Goal: Information Seeking & Learning: Learn about a topic

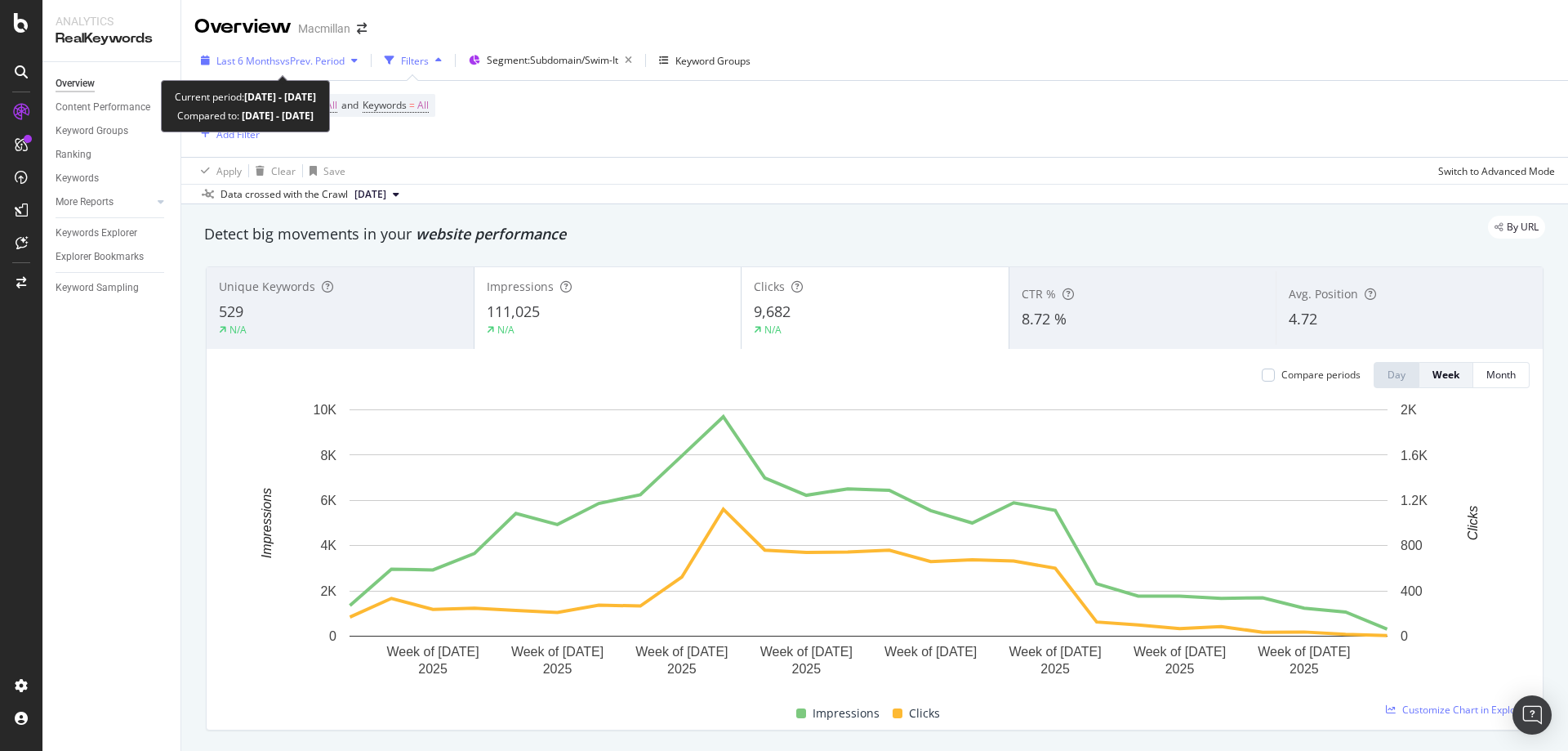
click at [292, 56] on span "vs Prev. Period" at bounding box center [312, 61] width 64 height 14
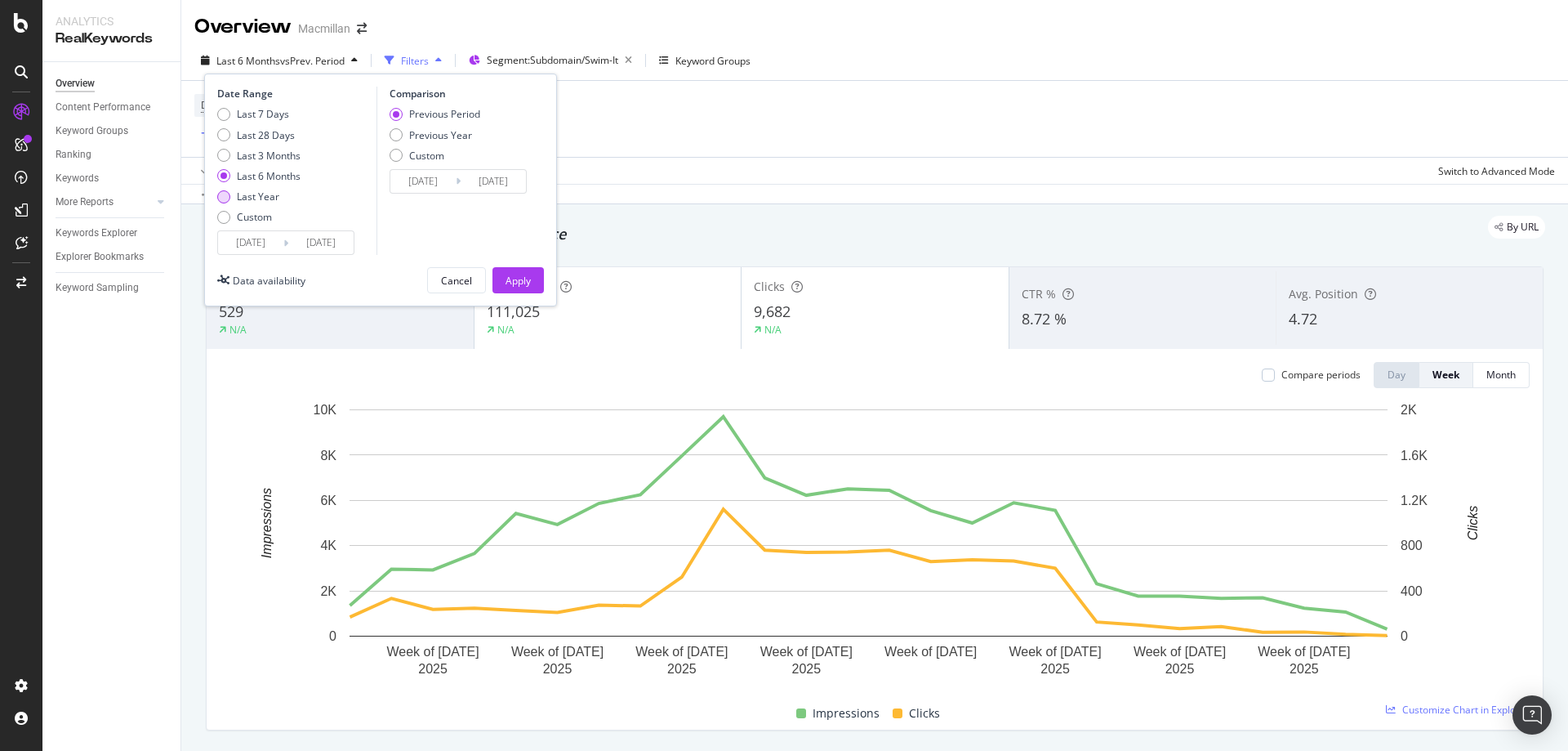
click at [257, 200] on div "Last Year" at bounding box center [257, 197] width 42 height 14
type input "2024/09/24"
type input "2023/09/25"
type input "2024/09/23"
click at [508, 281] on div "Apply" at bounding box center [517, 281] width 25 height 14
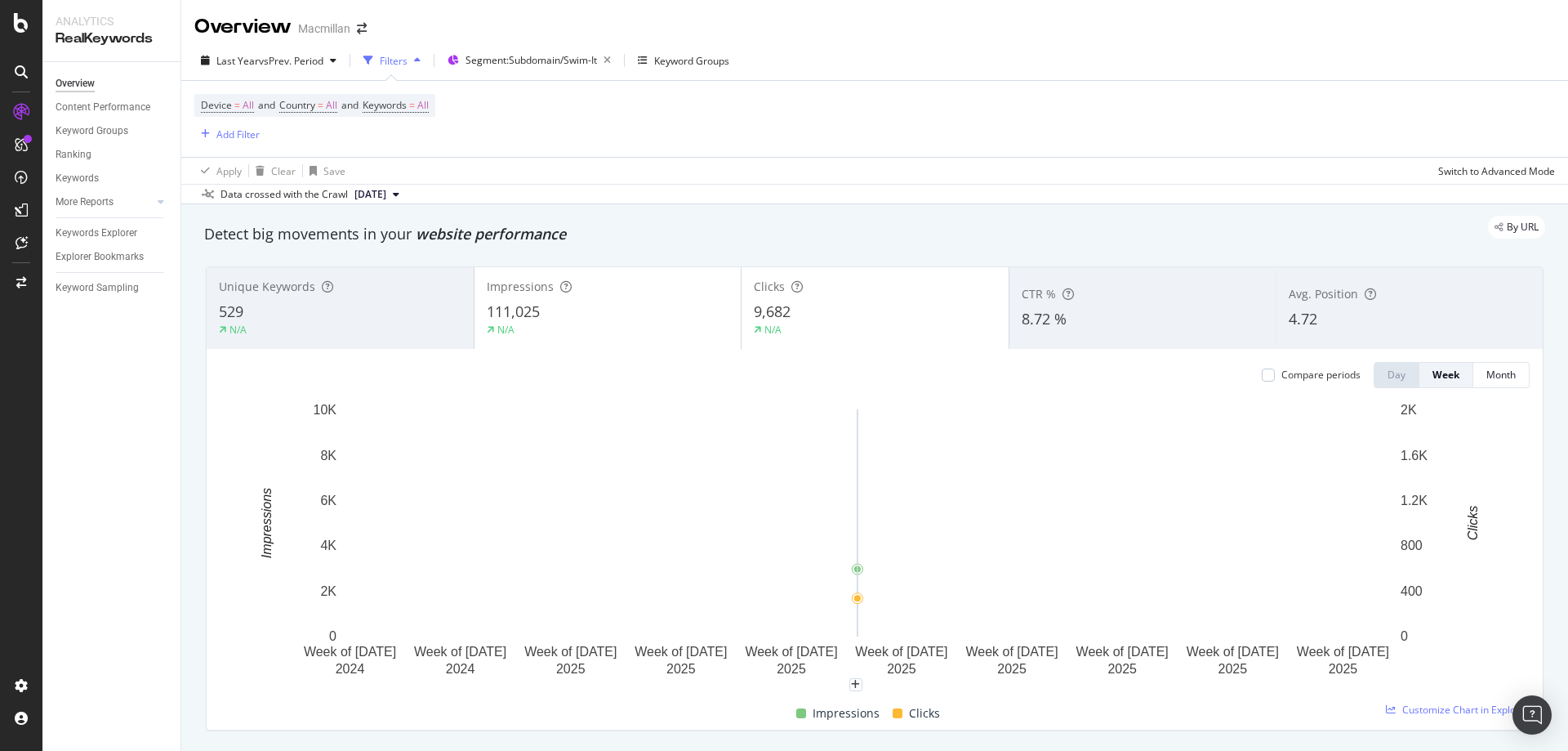
scroll to position [82, 0]
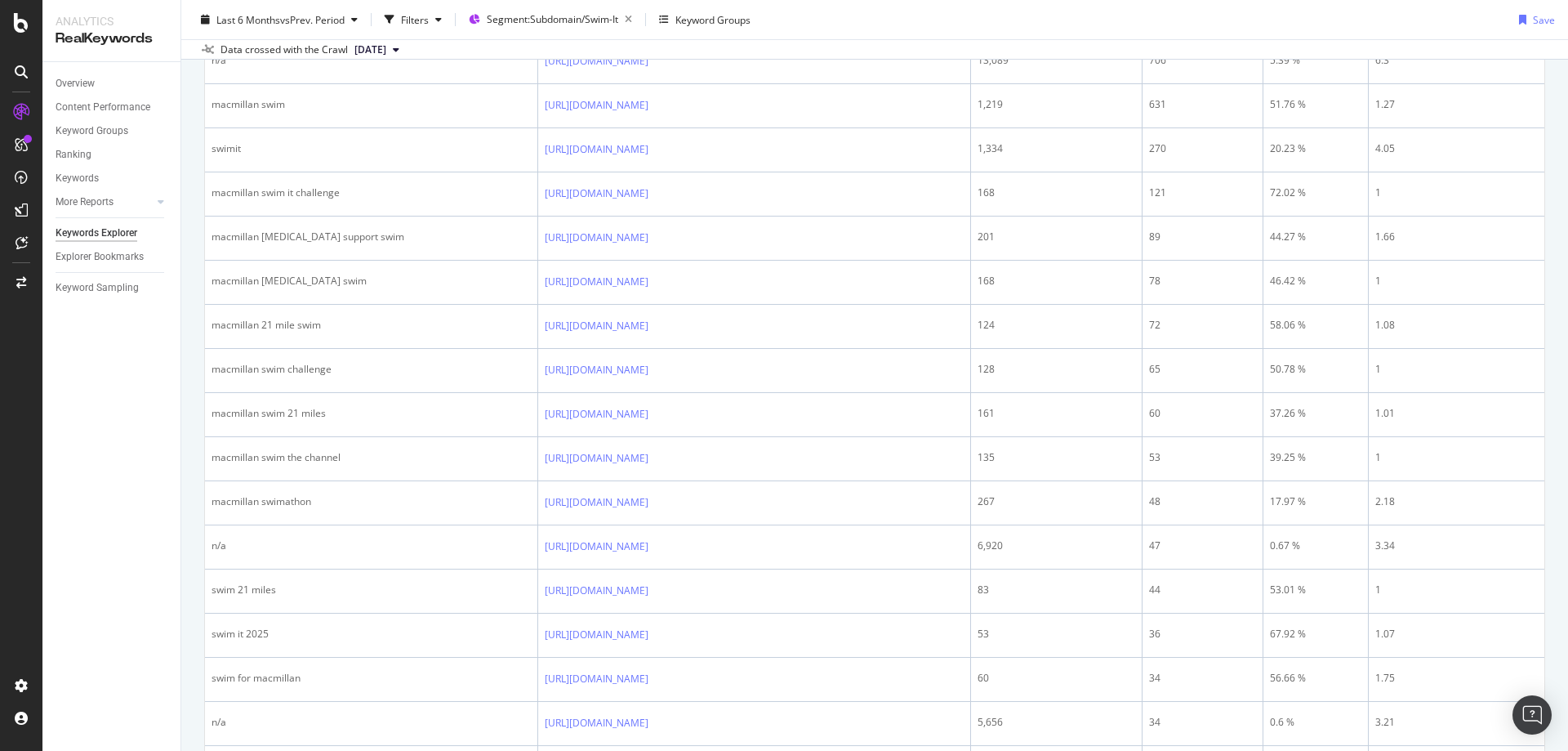
scroll to position [408, 0]
